Goal: Task Accomplishment & Management: Use online tool/utility

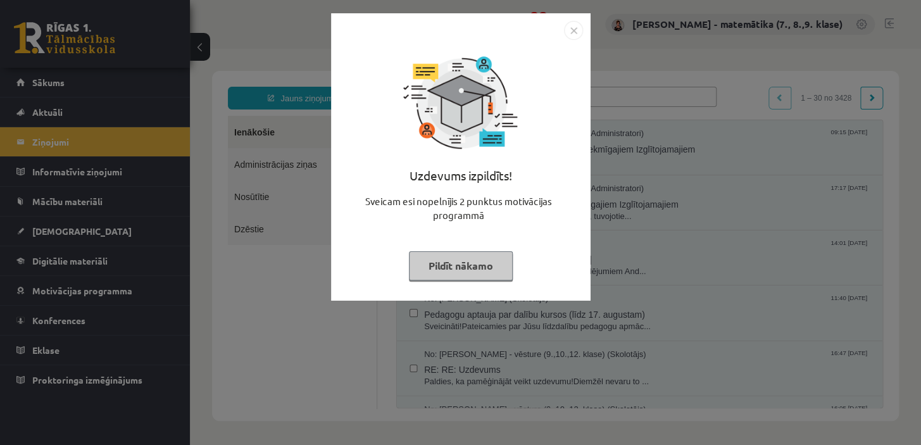
click at [439, 266] on button "Pildīt nākamo" at bounding box center [461, 265] width 104 height 29
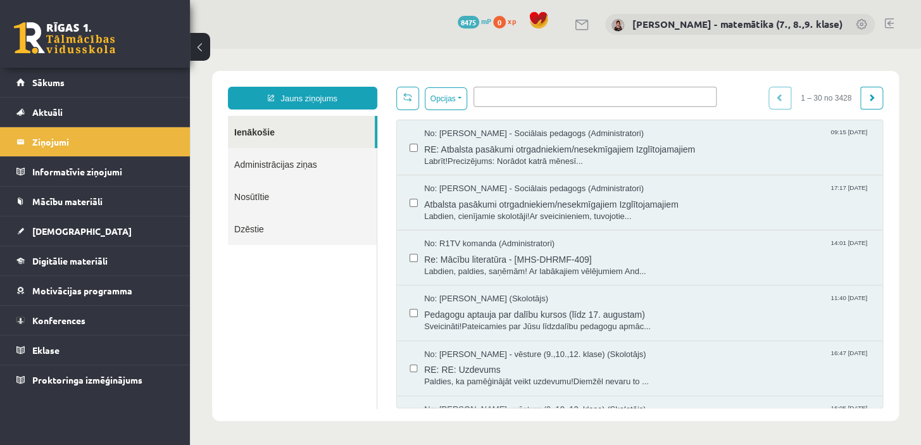
click at [44, 233] on span "[DEMOGRAPHIC_DATA]" at bounding box center [81, 230] width 99 height 11
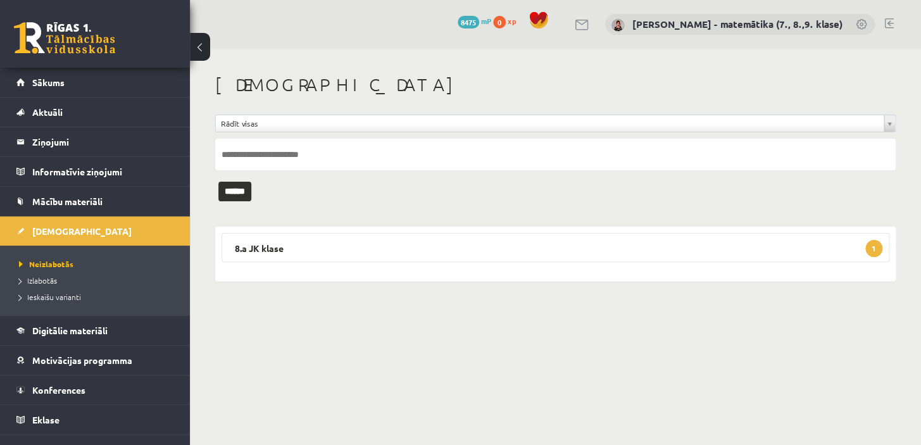
click at [251, 246] on legend "8.a JK klase 1" at bounding box center [556, 247] width 668 height 29
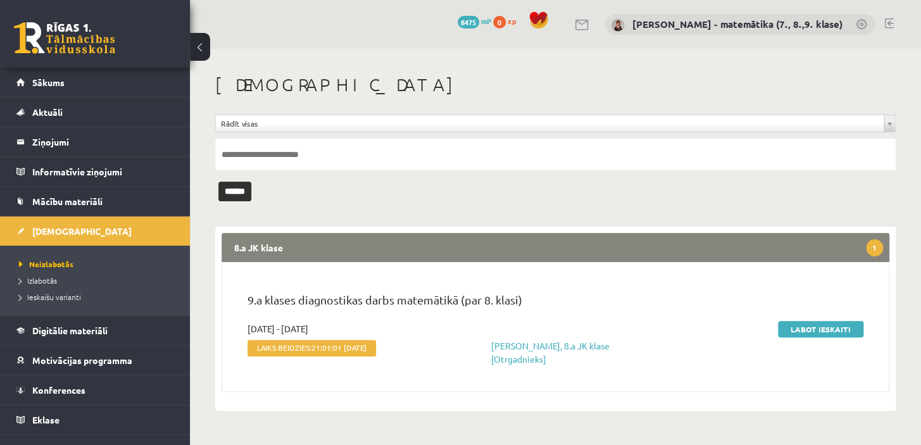
click at [812, 328] on link "Labot ieskaiti" at bounding box center [820, 329] width 85 height 16
